Goal: Find specific page/section: Find specific page/section

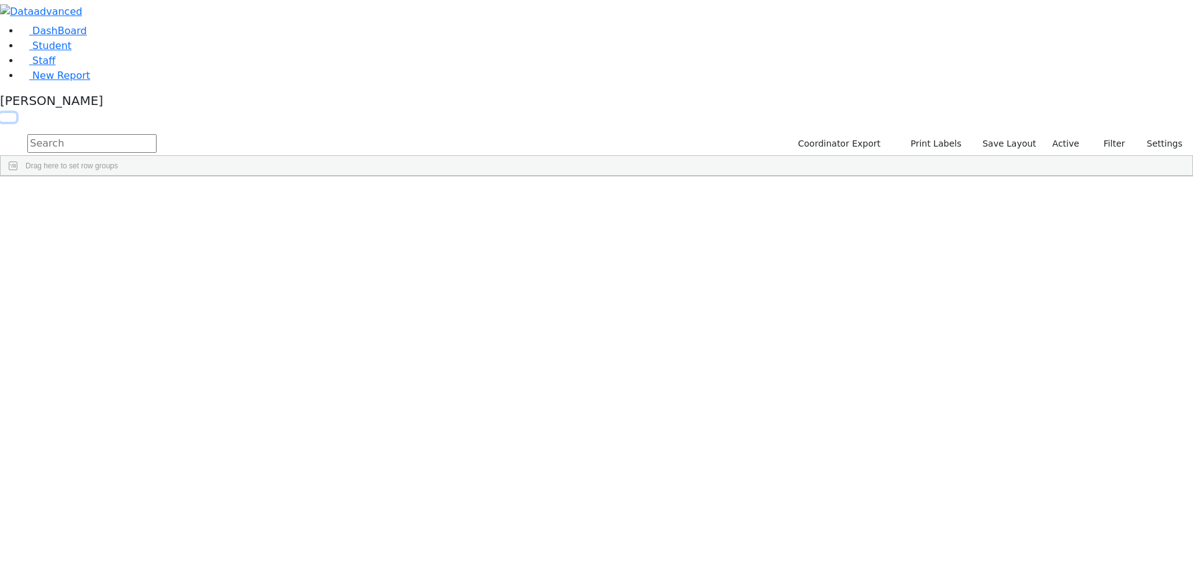
click at [16, 113] on button "button" at bounding box center [8, 117] width 16 height 9
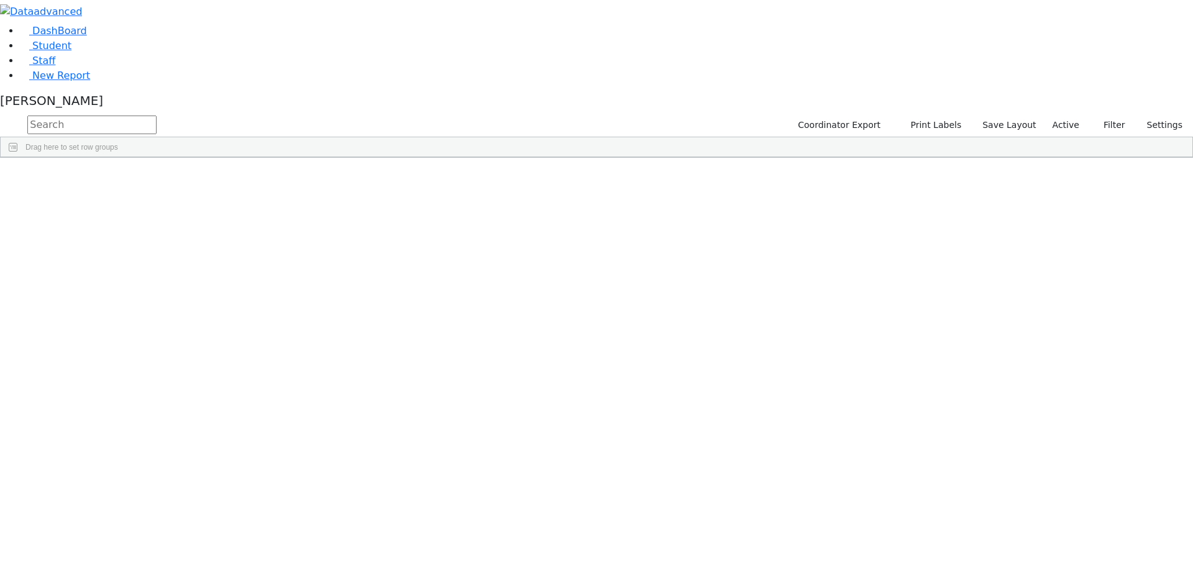
click at [1012, 172] on span at bounding box center [1007, 167] width 10 height 10
click at [943, 174] on span "filter" at bounding box center [938, 169] width 10 height 10
click at [913, 245] on input "checkbox" at bounding box center [908, 240] width 10 height 10
click at [913, 287] on input "checkbox" at bounding box center [908, 282] width 10 height 10
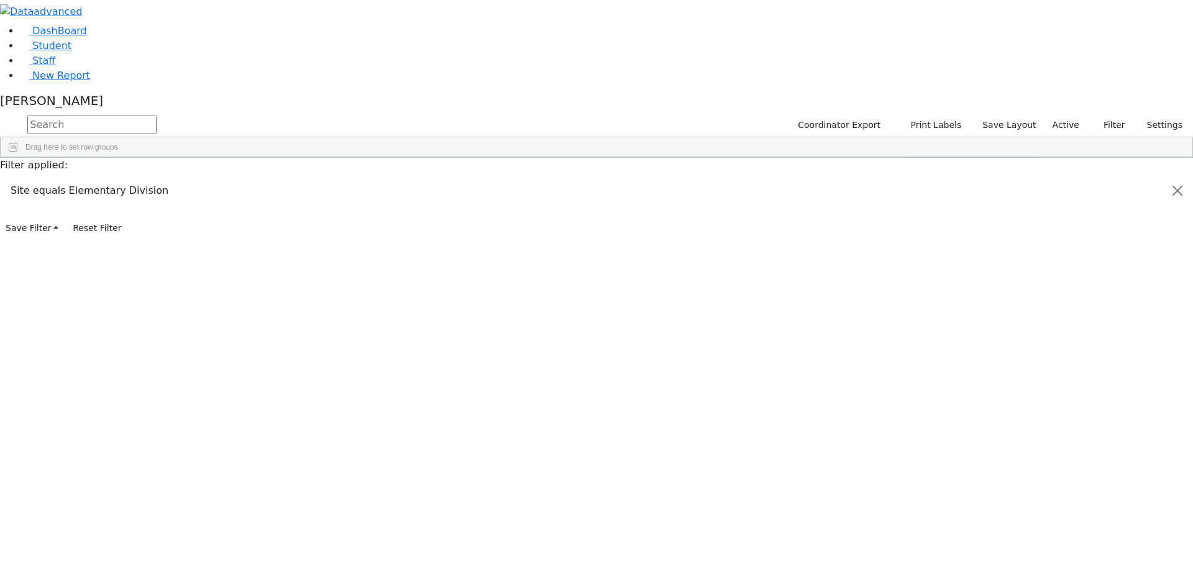
scroll to position [124, 0]
click at [913, 285] on input "checkbox" at bounding box center [908, 280] width 10 height 10
click at [913, 299] on input "checkbox" at bounding box center [908, 294] width 10 height 10
click at [913, 314] on input "checkbox" at bounding box center [908, 309] width 10 height 10
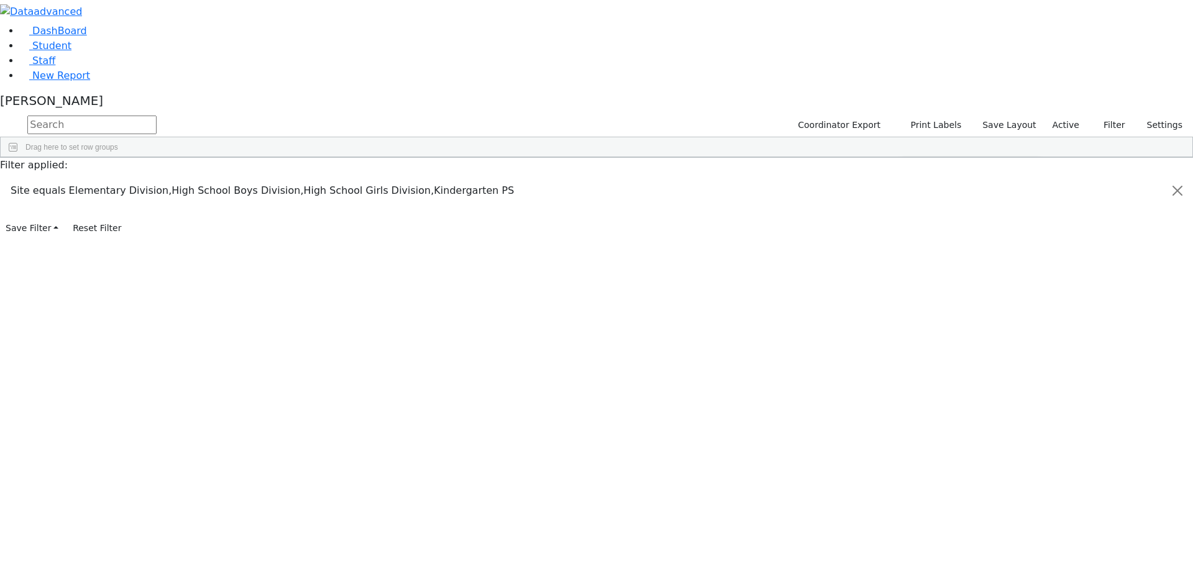
click at [913, 294] on input "checkbox" at bounding box center [908, 290] width 10 height 10
click at [913, 252] on input "checkbox" at bounding box center [908, 247] width 10 height 10
click at [913, 299] on input "checkbox" at bounding box center [908, 294] width 10 height 10
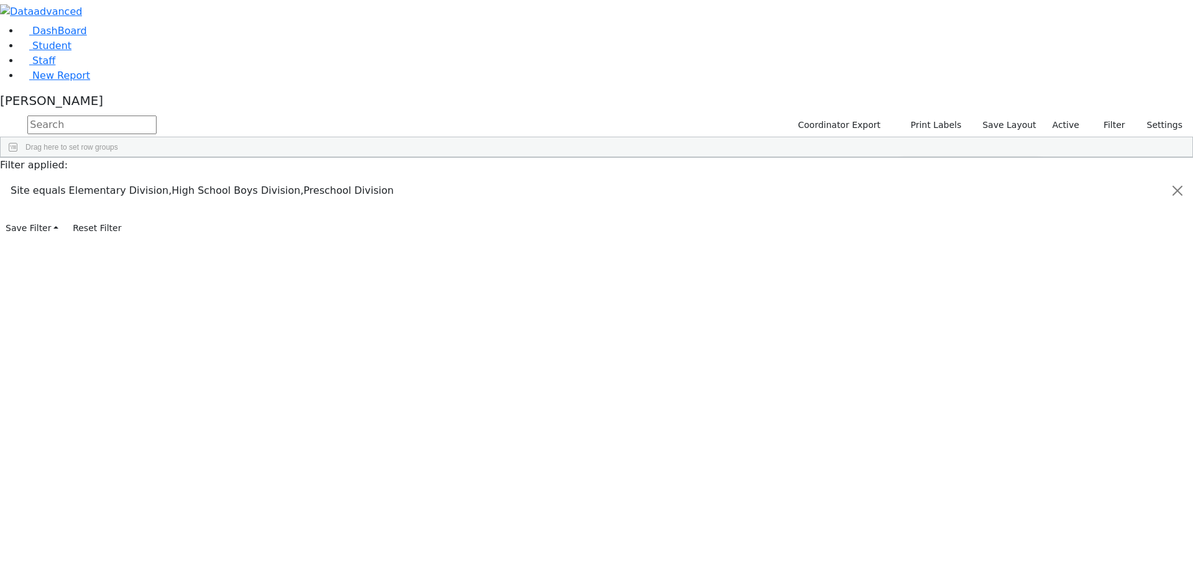
click at [913, 285] on input "checkbox" at bounding box center [908, 280] width 10 height 10
click at [913, 287] on input "checkbox" at bounding box center [908, 282] width 10 height 10
click at [0, 0] on div "Students 43 A 24 K 24 W 24 A 24 K 24 W 24 A" at bounding box center [0, 0] width 0 height 0
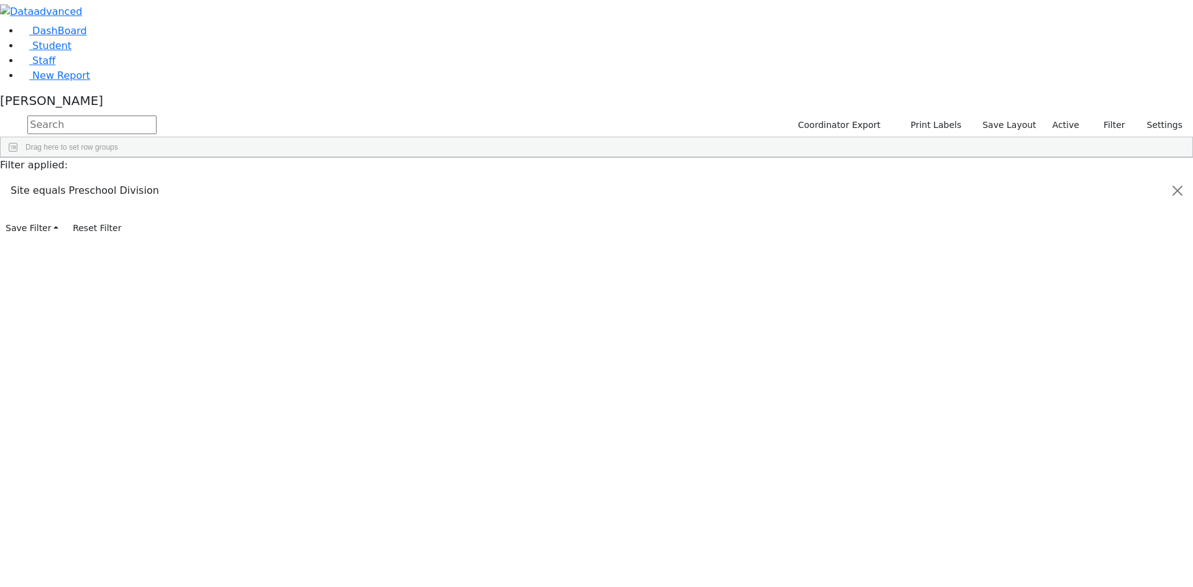
click at [124, 113] on div "[PERSON_NAME]" at bounding box center [596, 103] width 1193 height 20
click at [173, 84] on link "Sign Out" at bounding box center [175, 74] width 98 height 20
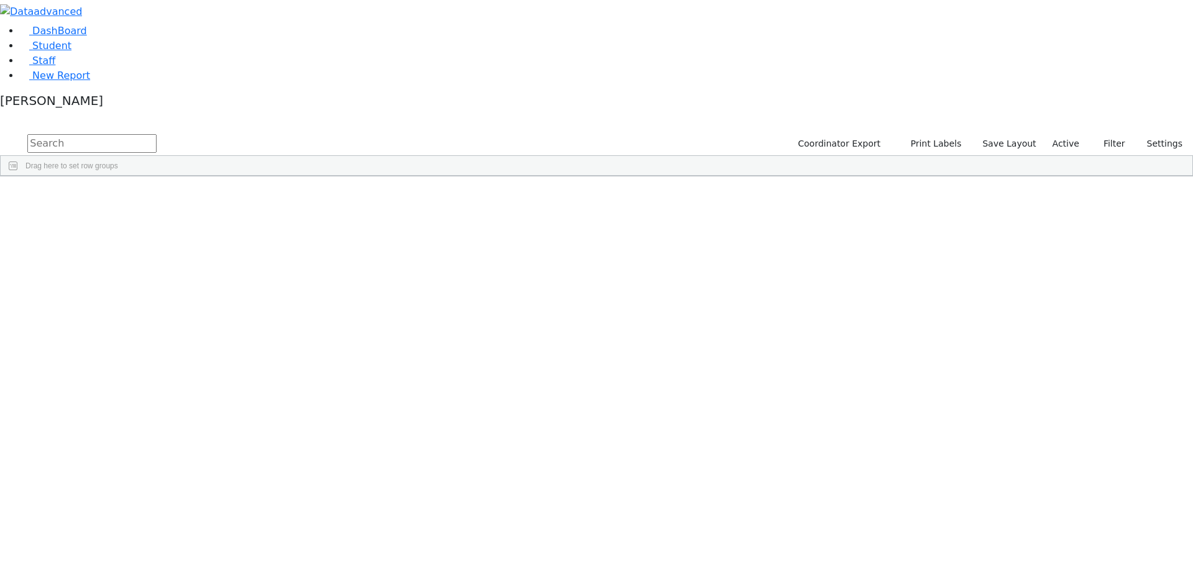
click at [1012, 181] on span at bounding box center [1007, 186] width 10 height 10
click at [943, 183] on span "filter" at bounding box center [938, 188] width 10 height 10
click at [913, 253] on input "checkbox" at bounding box center [908, 258] width 10 height 10
click at [913, 303] on input "checkbox" at bounding box center [908, 308] width 10 height 10
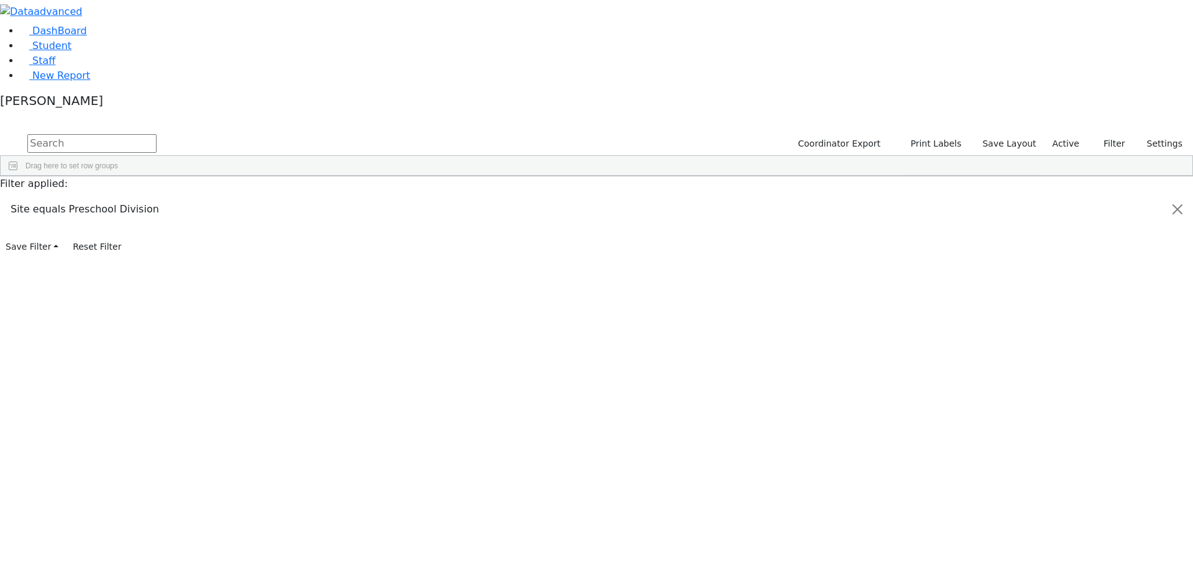
scroll to position [285, 0]
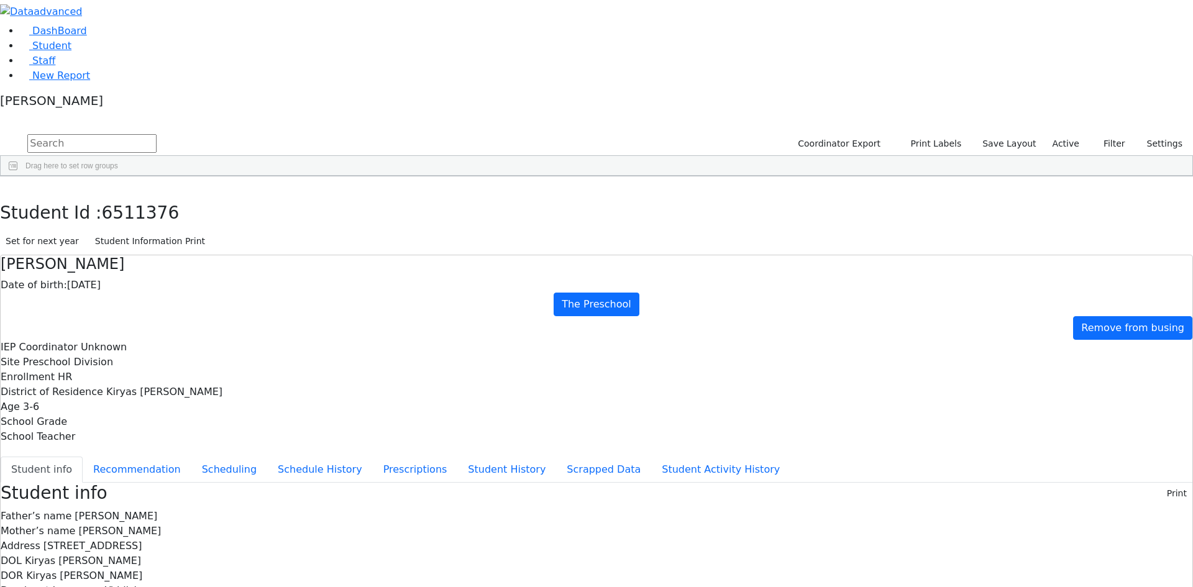
scroll to position [43, 0]
click at [191, 457] on button "Recommendation" at bounding box center [137, 470] width 109 height 26
checkbox input "true"
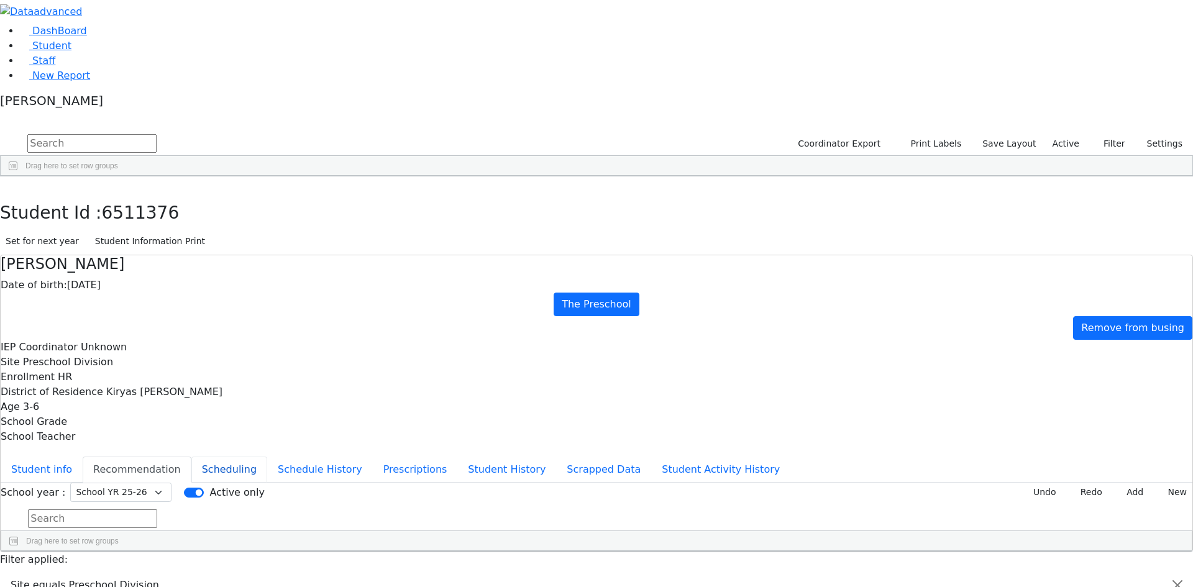
click at [267, 457] on button "Scheduling" at bounding box center [229, 470] width 76 height 26
click at [294, 457] on button "Schedule History" at bounding box center [320, 470] width 106 height 26
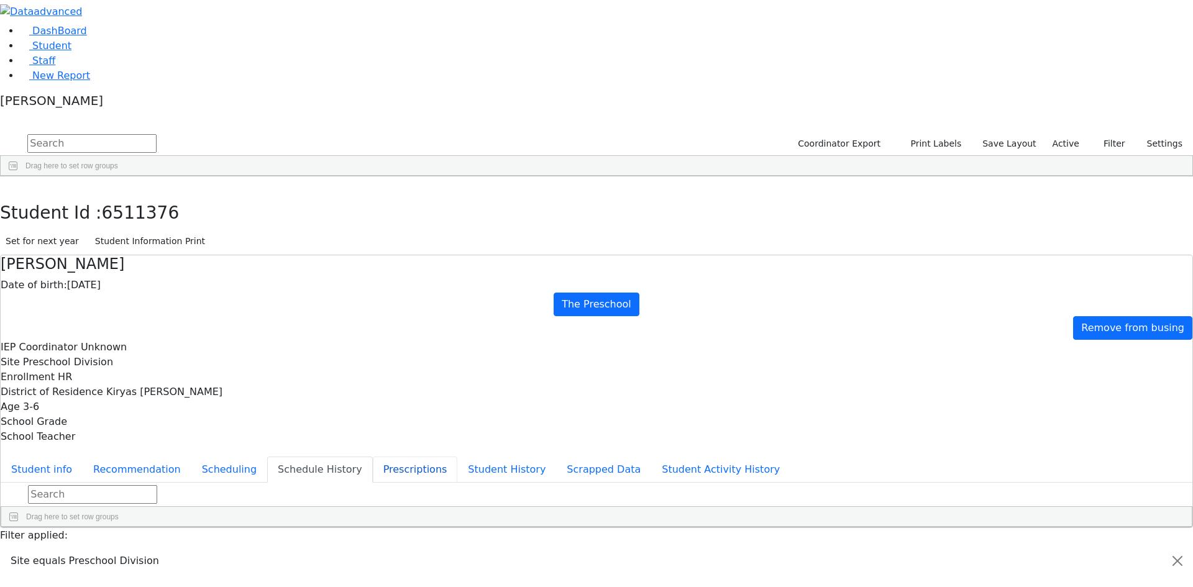
click at [373, 457] on button "Prescriptions" at bounding box center [415, 470] width 85 height 26
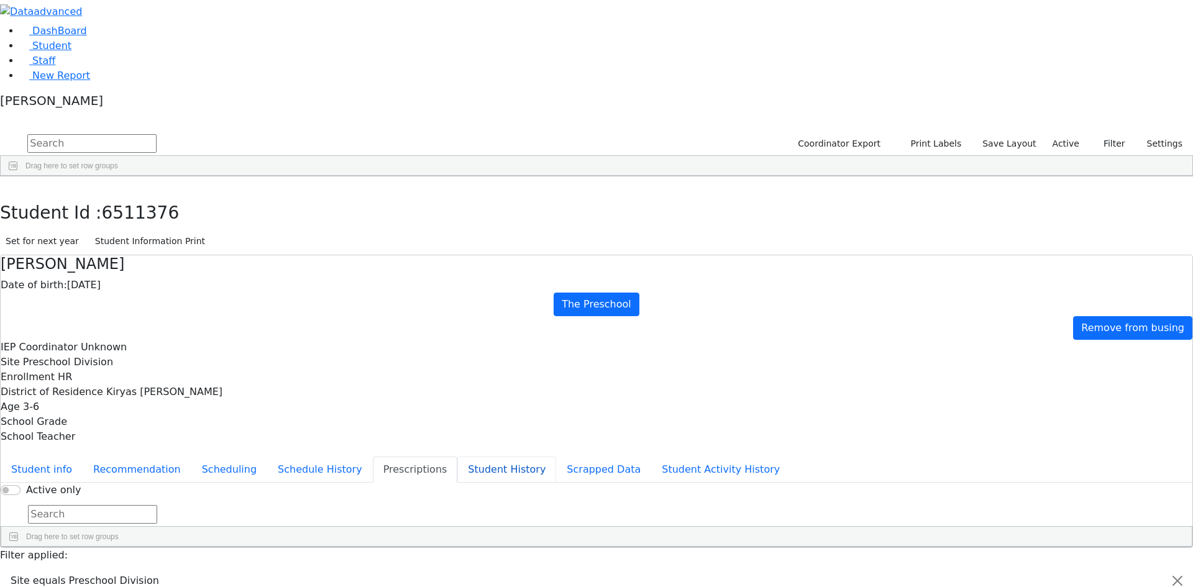
click at [457, 457] on button "Student History" at bounding box center [506, 470] width 99 height 26
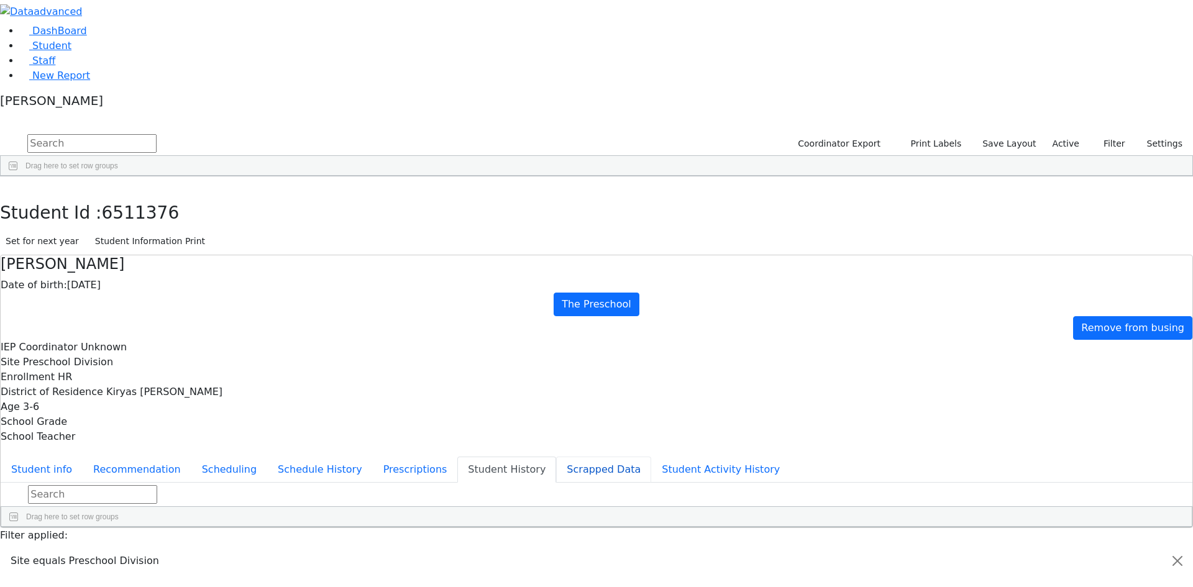
click at [556, 457] on button "Scrapped Data" at bounding box center [603, 470] width 95 height 26
click at [651, 457] on button "Student Activity History" at bounding box center [720, 470] width 139 height 26
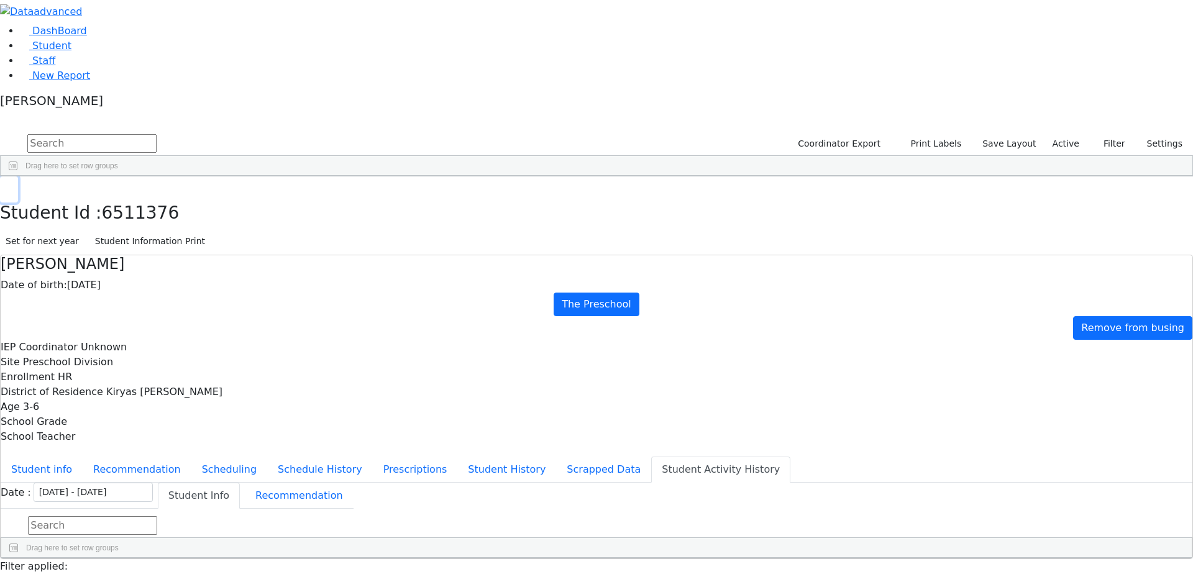
click at [6, 186] on use "button" at bounding box center [6, 186] width 0 height 0
click at [121, 113] on div "[PERSON_NAME]" at bounding box center [596, 103] width 1193 height 20
click at [163, 84] on link "Sign Out" at bounding box center [175, 74] width 98 height 20
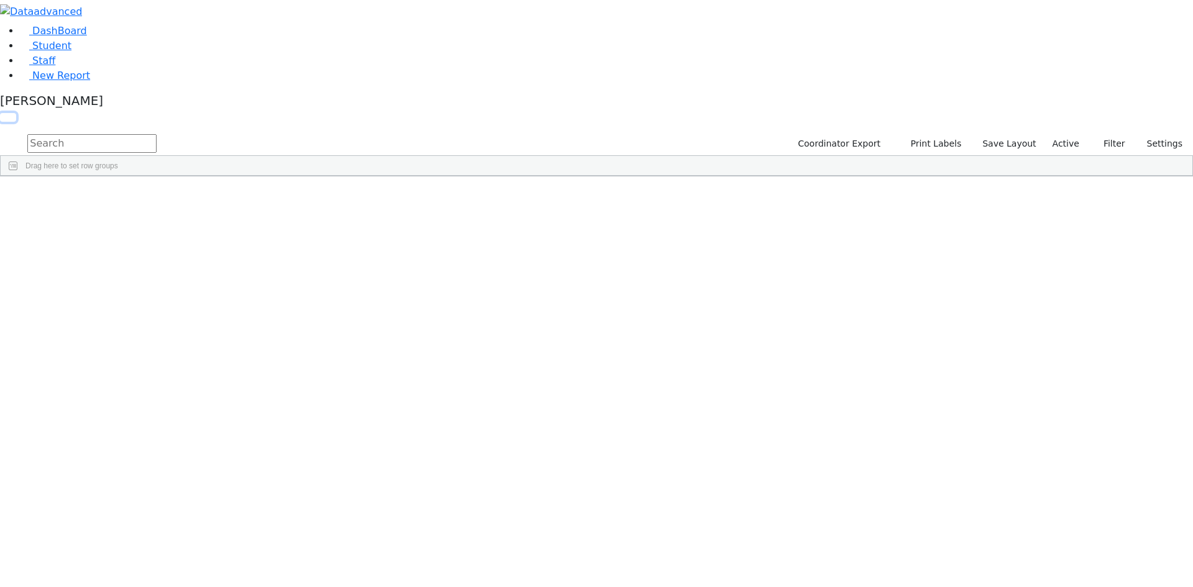
click at [16, 113] on button "button" at bounding box center [8, 117] width 16 height 9
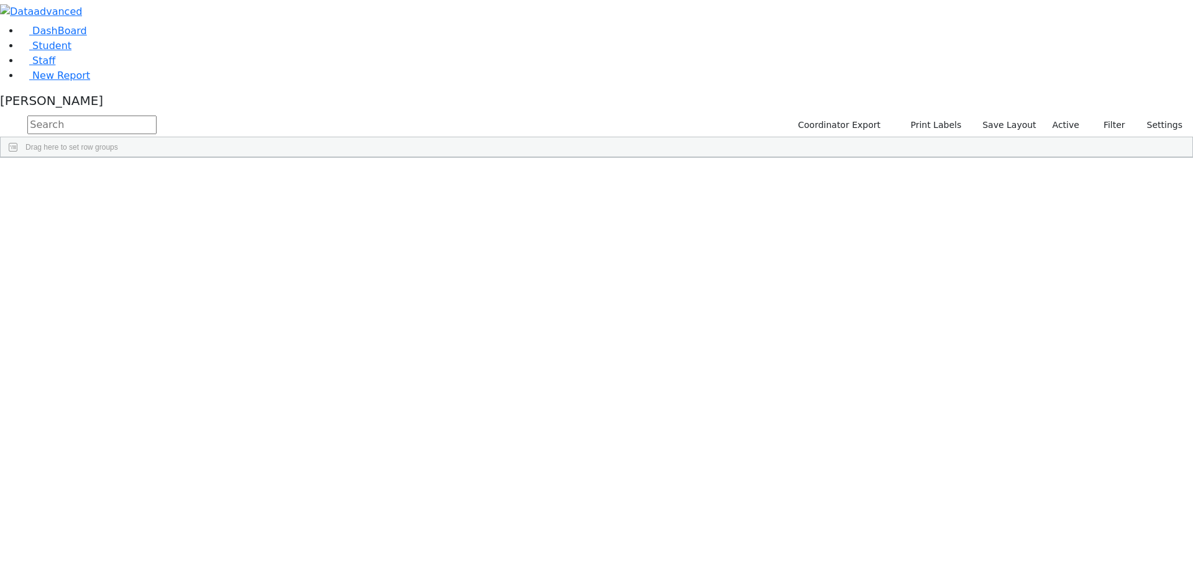
click at [1012, 172] on span at bounding box center [1007, 167] width 10 height 10
click at [943, 174] on span "filter" at bounding box center [938, 169] width 10 height 10
click at [913, 245] on input "checkbox" at bounding box center [908, 240] width 10 height 10
click at [913, 287] on input "checkbox" at bounding box center [908, 282] width 10 height 10
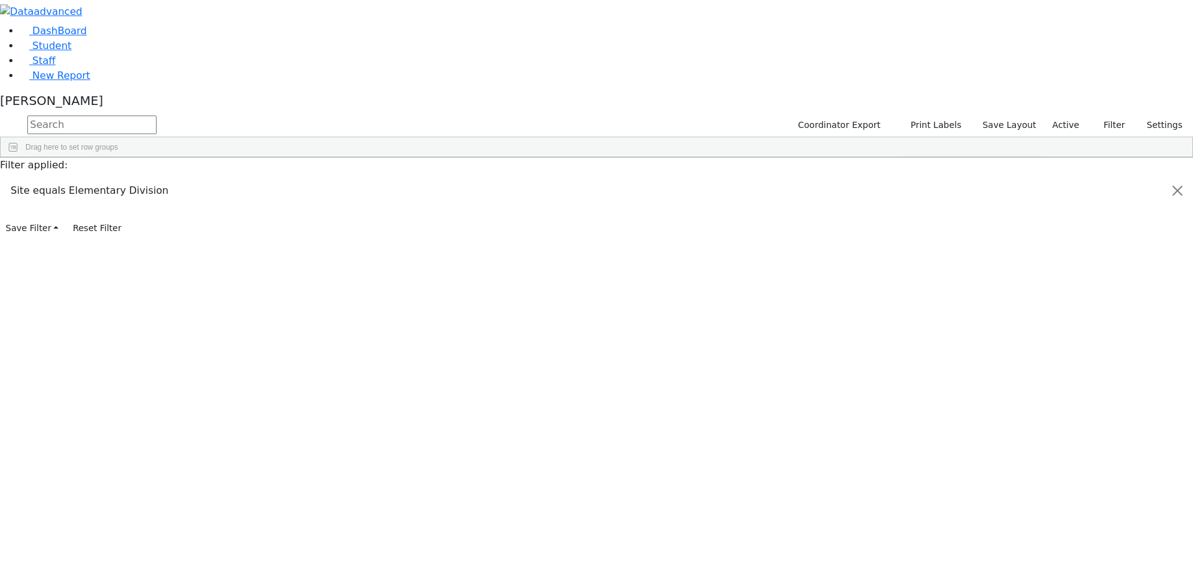
scroll to position [124, 0]
click at [913, 285] on input "checkbox" at bounding box center [908, 280] width 10 height 10
click at [913, 299] on input "checkbox" at bounding box center [908, 294] width 10 height 10
click at [913, 314] on input "checkbox" at bounding box center [908, 309] width 10 height 10
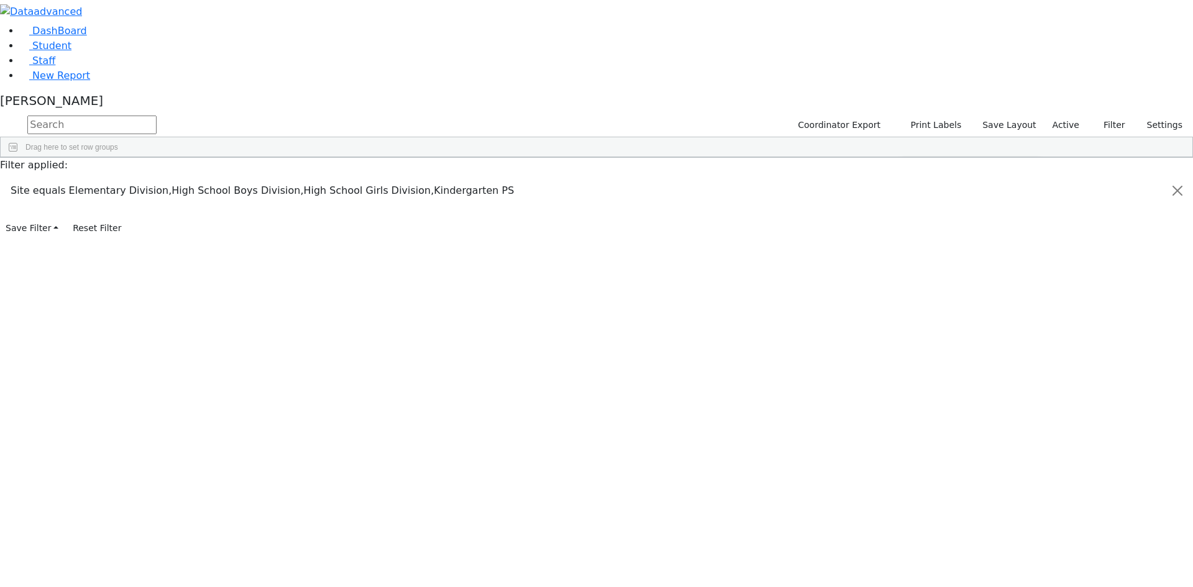
click at [913, 294] on input "checkbox" at bounding box center [908, 290] width 10 height 10
click at [0, 0] on div "Students 189 A 24 K 24 W 24 A 24 K 24 W 24 A" at bounding box center [0, 0] width 0 height 0
click at [874, 195] on div "[PERSON_NAME]" at bounding box center [801, 186] width 145 height 17
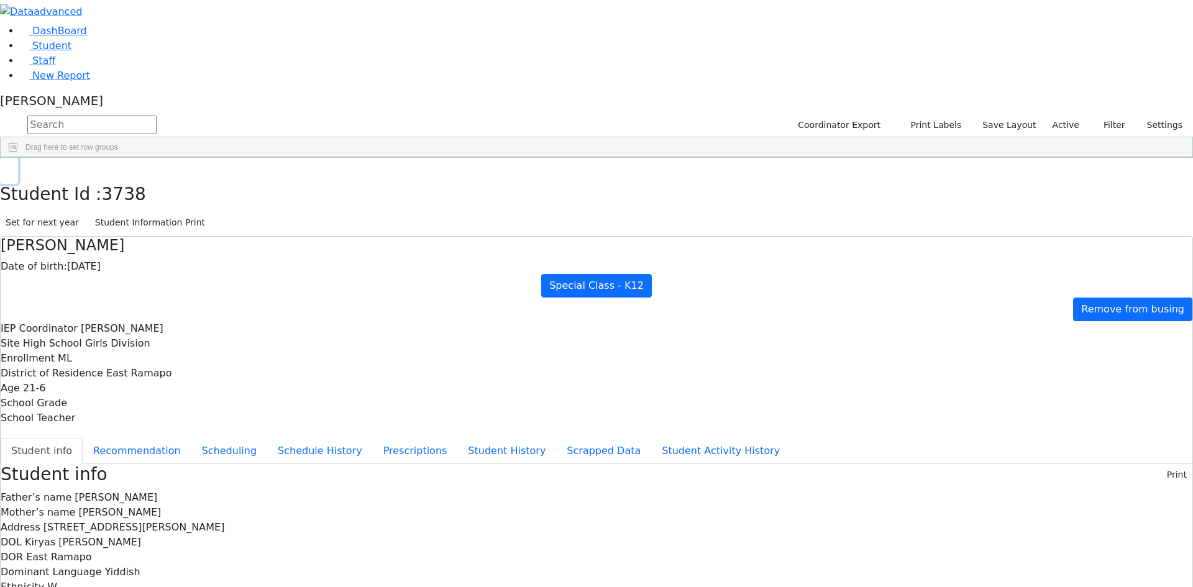
click at [18, 158] on button "button" at bounding box center [9, 171] width 18 height 26
click at [729, 227] on div "Press SPACE to select this row." at bounding box center [655, 220] width 145 height 17
click at [699, 359] on span "Print" at bounding box center [656, 350] width 85 height 17
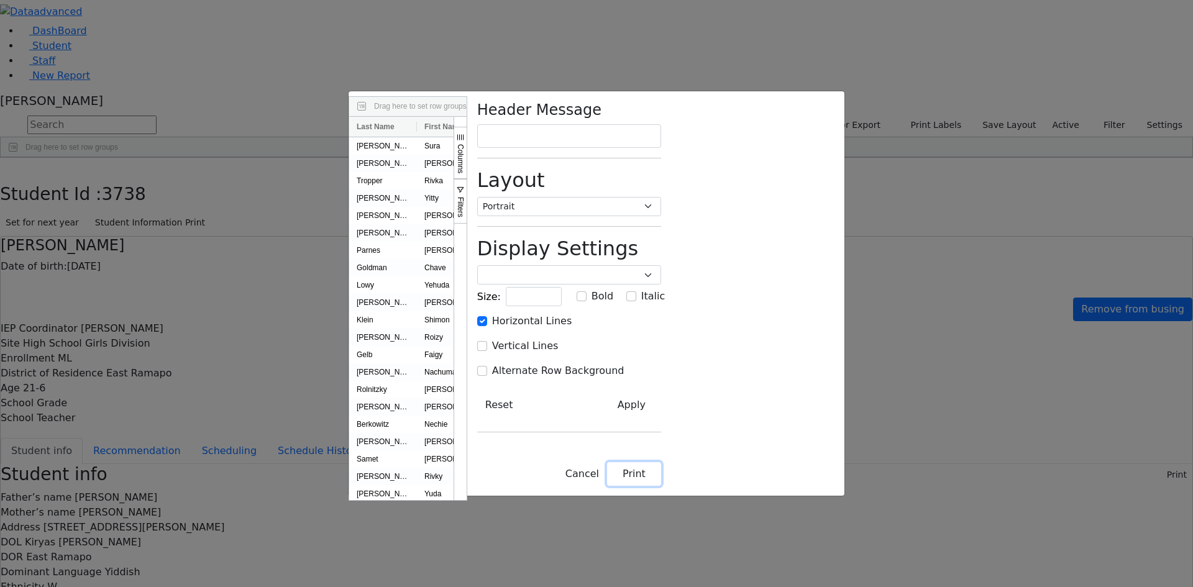
click at [661, 486] on button "Print" at bounding box center [634, 474] width 54 height 24
click at [607, 486] on button "Cancel" at bounding box center [582, 474] width 50 height 24
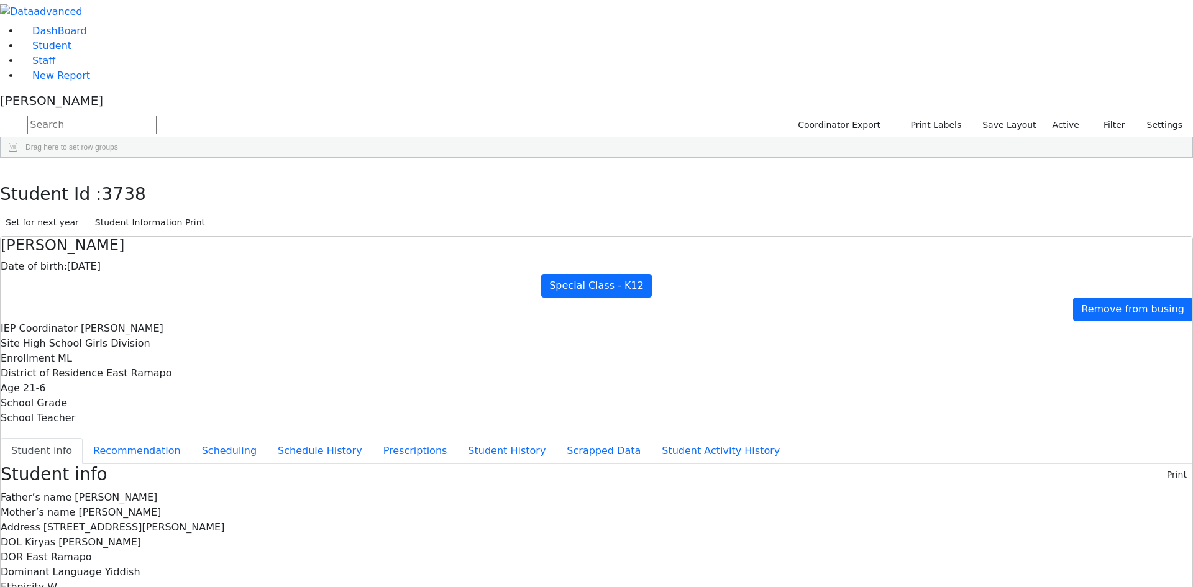
click at [122, 113] on div "[PERSON_NAME]" at bounding box center [596, 103] width 1193 height 20
click at [162, 84] on link "Sign Out" at bounding box center [175, 74] width 98 height 20
